Goal: Navigation & Orientation: Go to known website

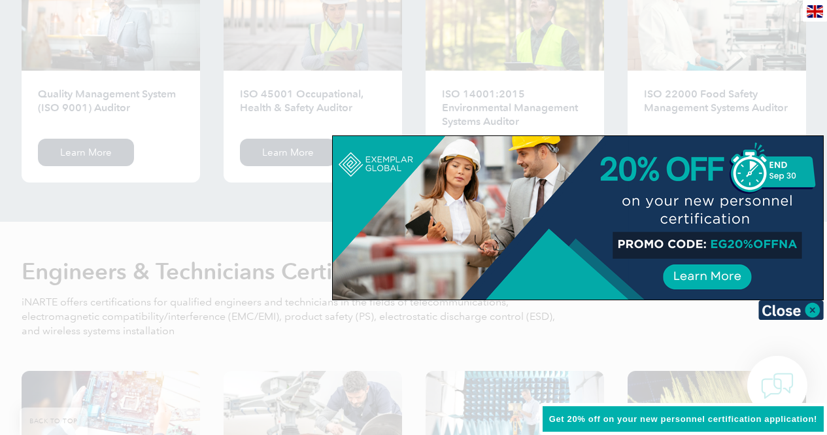
scroll to position [1437, 0]
click at [812, 305] on img at bounding box center [790, 310] width 65 height 20
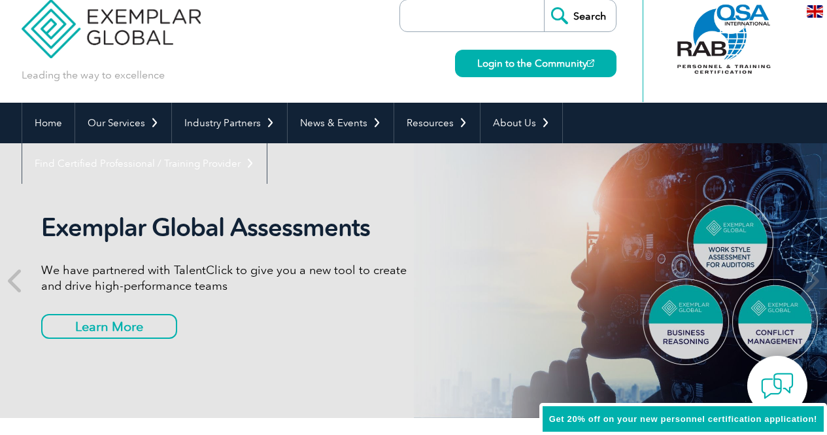
scroll to position [0, 0]
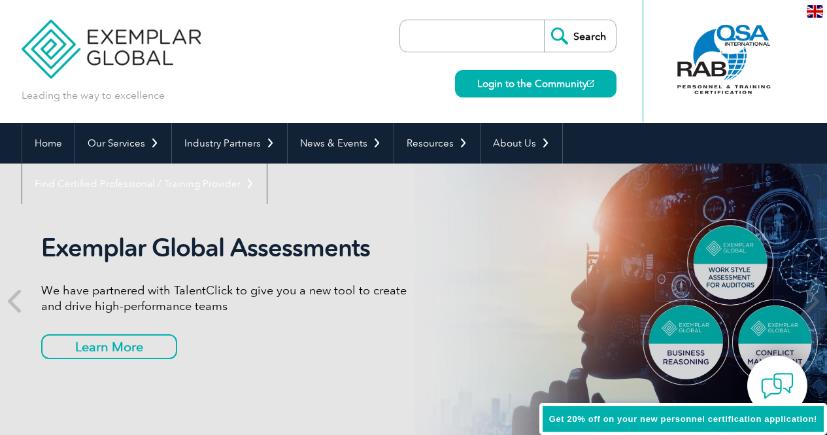
click at [417, 38] on input "search" at bounding box center [474, 35] width 137 height 31
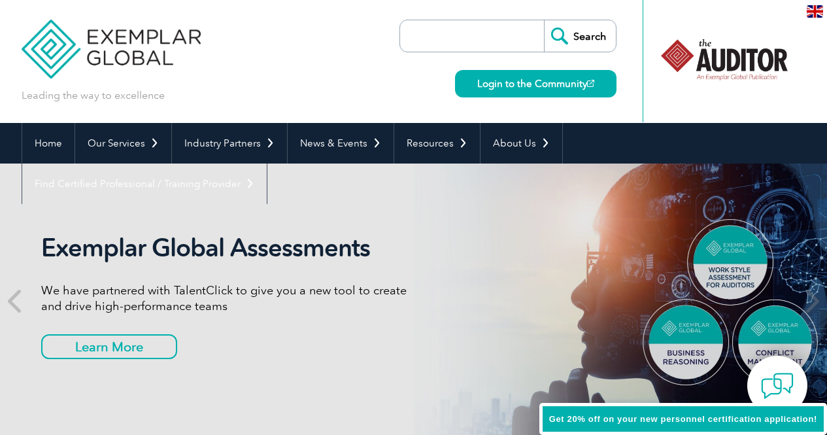
click at [644, 98] on div at bounding box center [651, 61] width 16 height 122
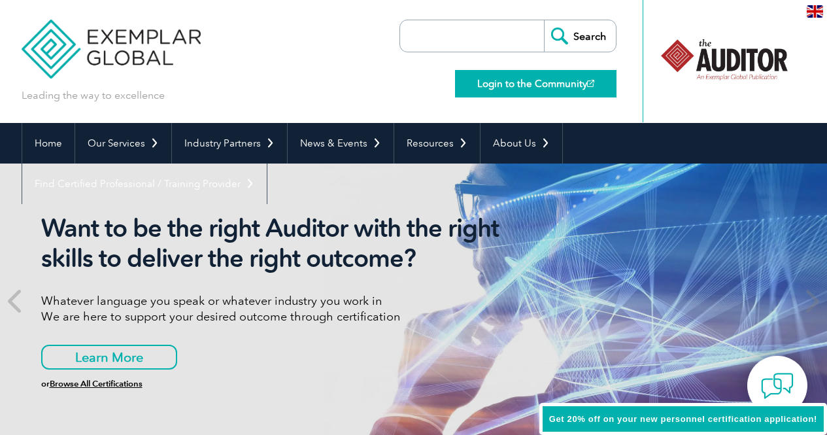
click at [557, 86] on link "Login to the Community" at bounding box center [535, 83] width 161 height 27
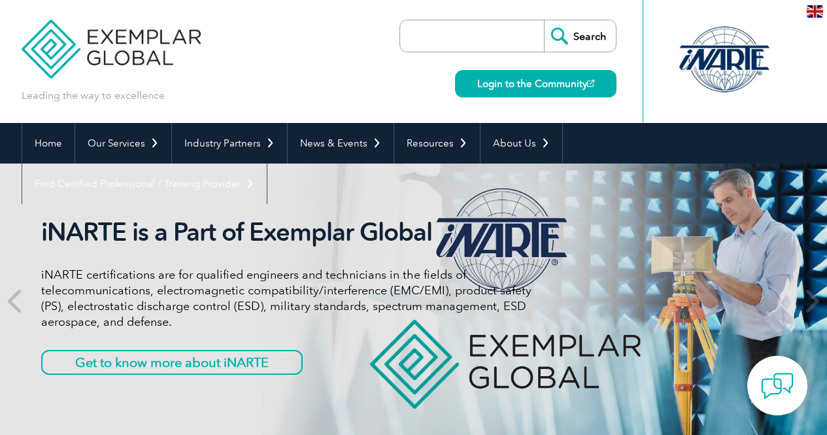
click at [691, 68] on div at bounding box center [724, 60] width 130 height 72
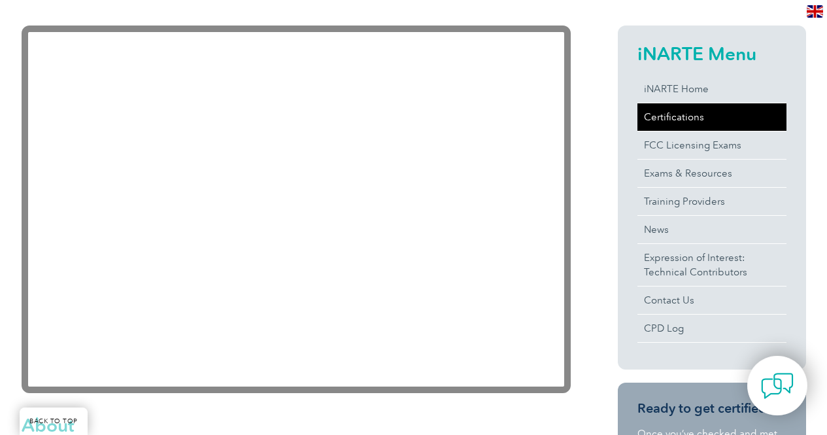
click at [651, 115] on link "Certifications" at bounding box center [711, 116] width 149 height 27
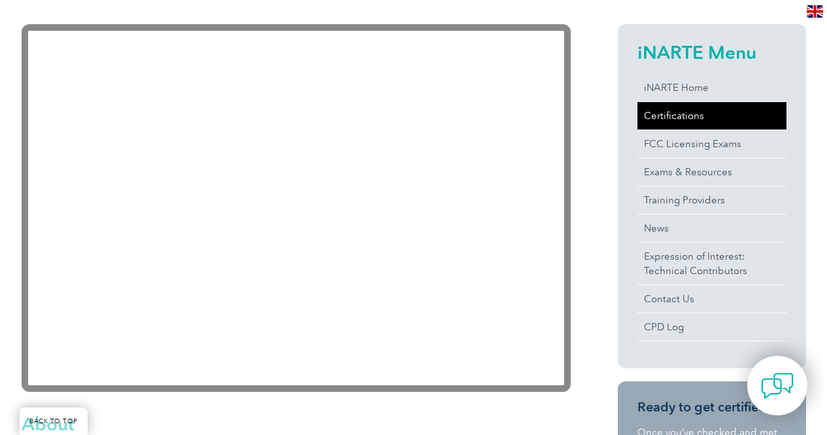
scroll to position [304, 0]
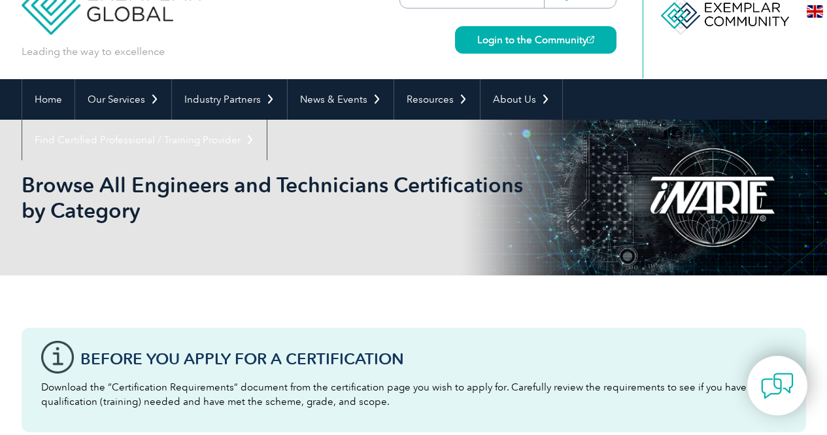
scroll to position [44, 0]
click at [512, 47] on link "Login to the Community" at bounding box center [535, 39] width 161 height 27
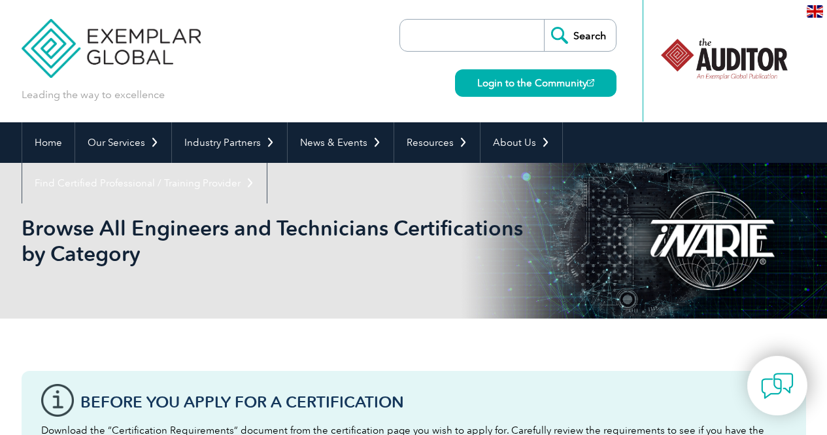
scroll to position [0, 0]
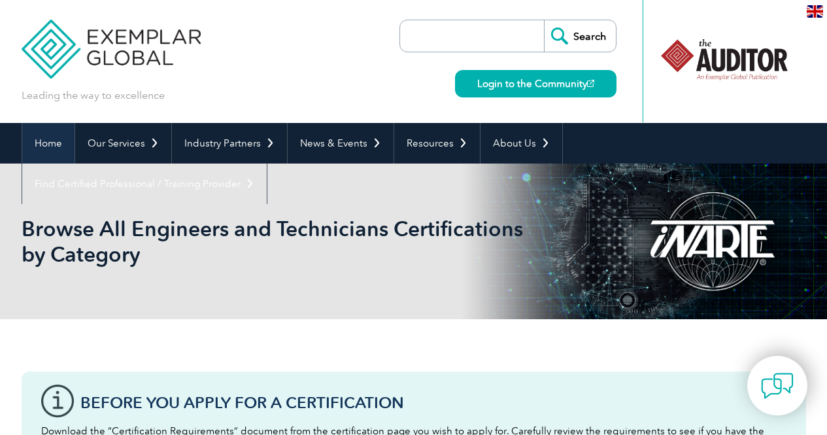
click at [50, 138] on link "Home" at bounding box center [48, 143] width 52 height 41
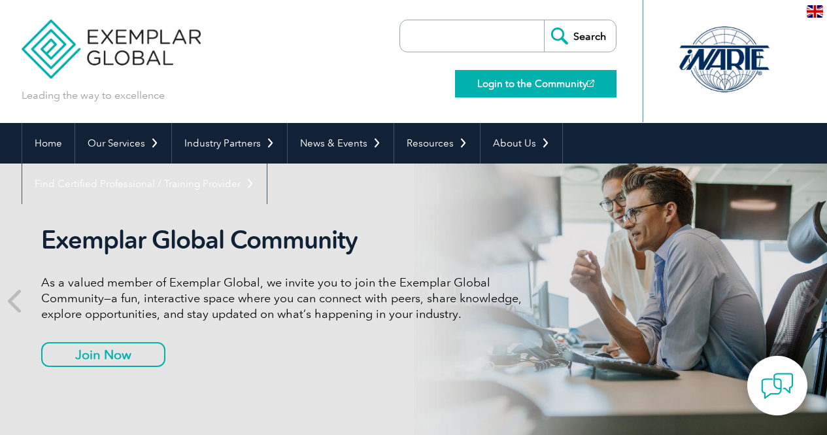
click at [496, 82] on link "Login to the Community" at bounding box center [535, 83] width 161 height 27
